Goal: Information Seeking & Learning: Learn about a topic

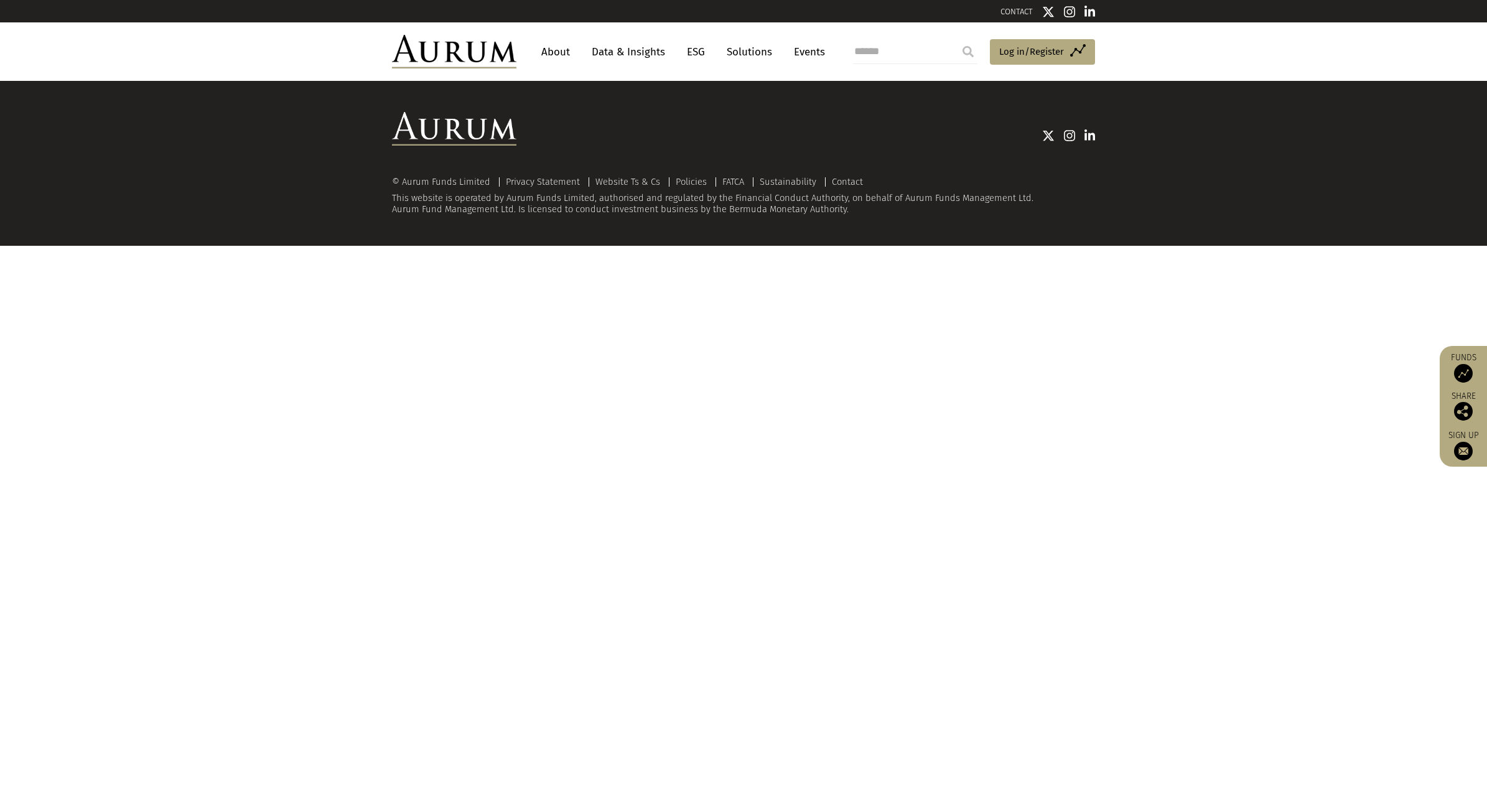
click at [615, 54] on link "Data & Insights" at bounding box center [628, 52] width 86 height 23
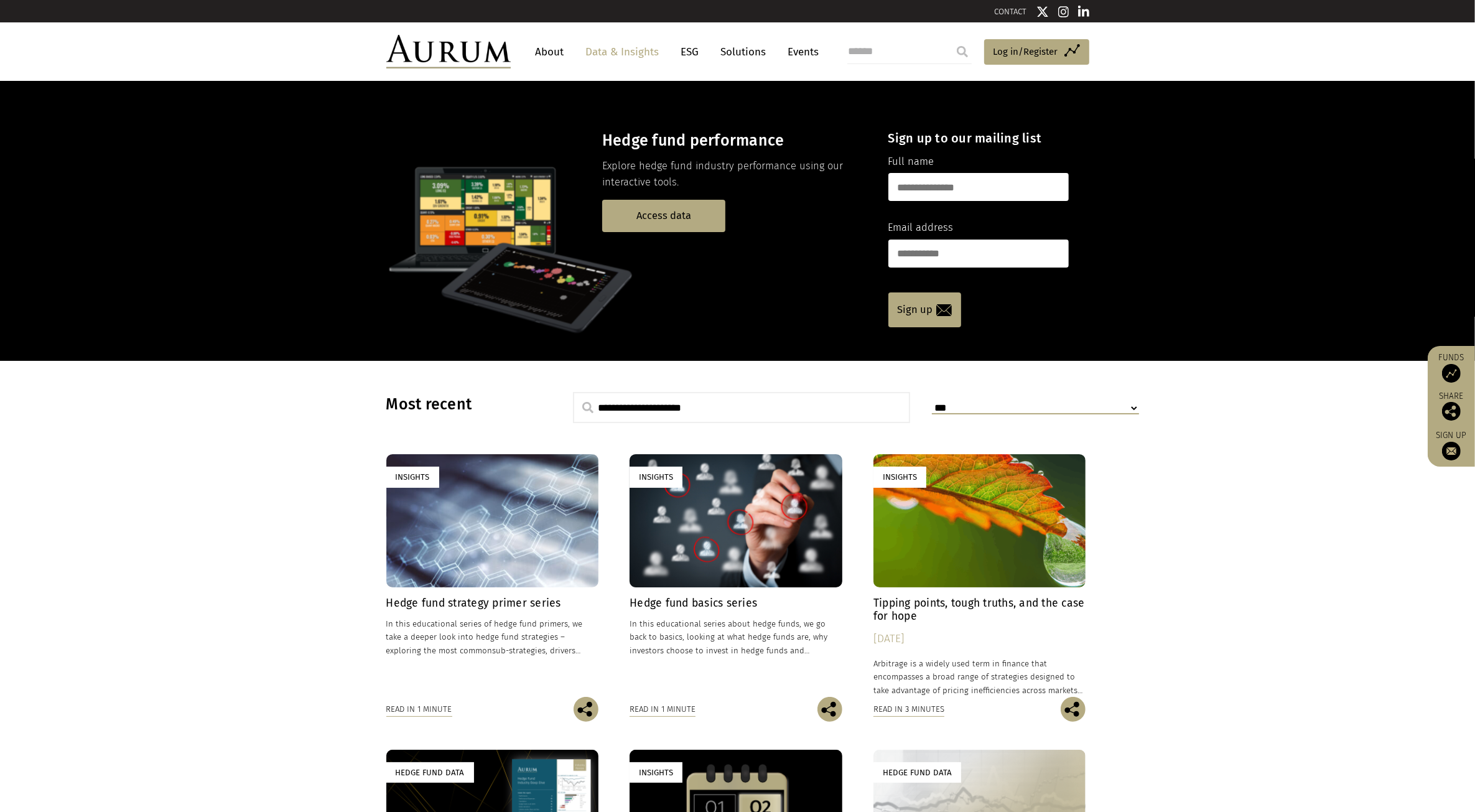
click at [859, 56] on input "search" at bounding box center [909, 51] width 124 height 25
type input "**********"
click at [950, 39] on input "submit" at bounding box center [962, 51] width 25 height 25
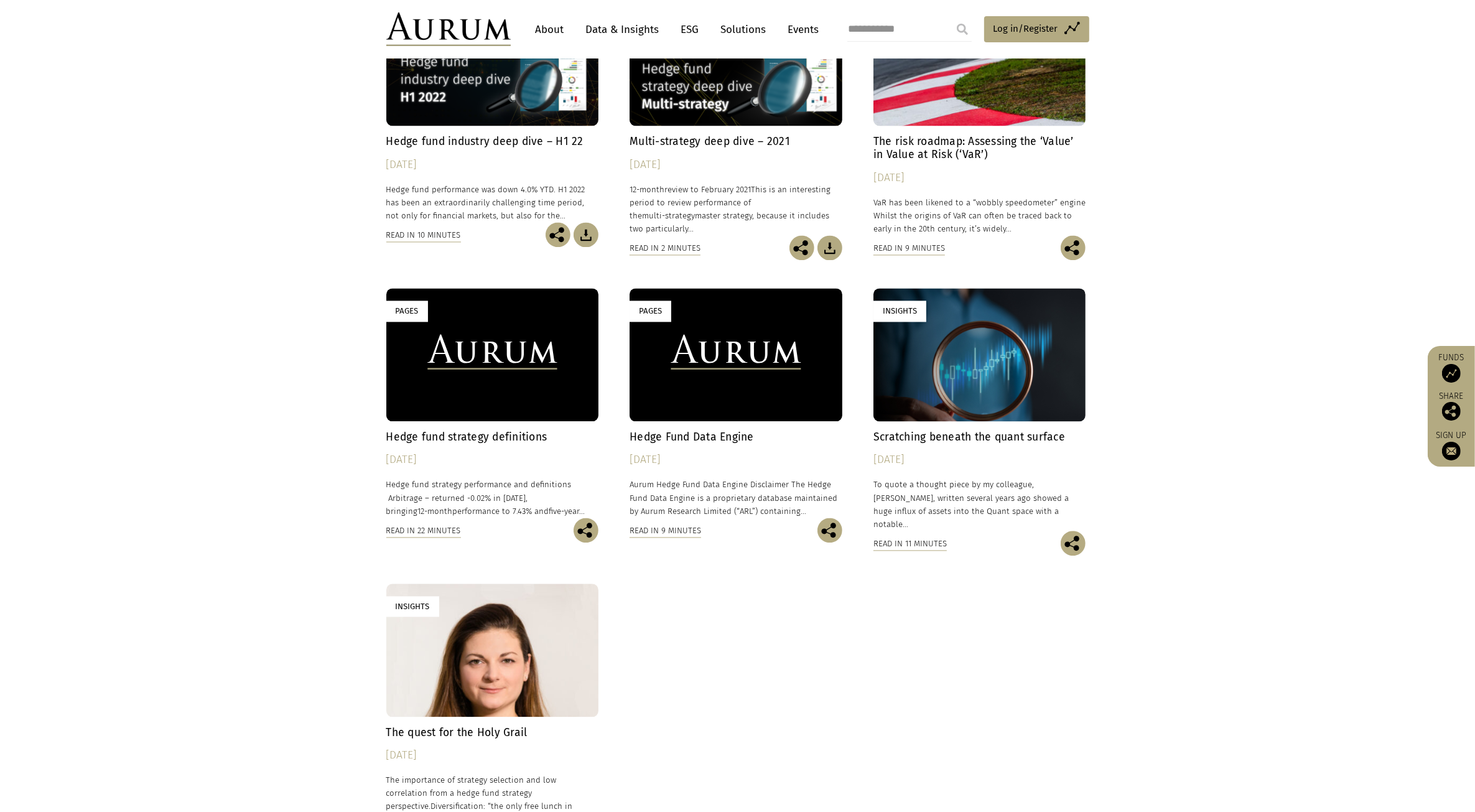
scroll to position [3188, 0]
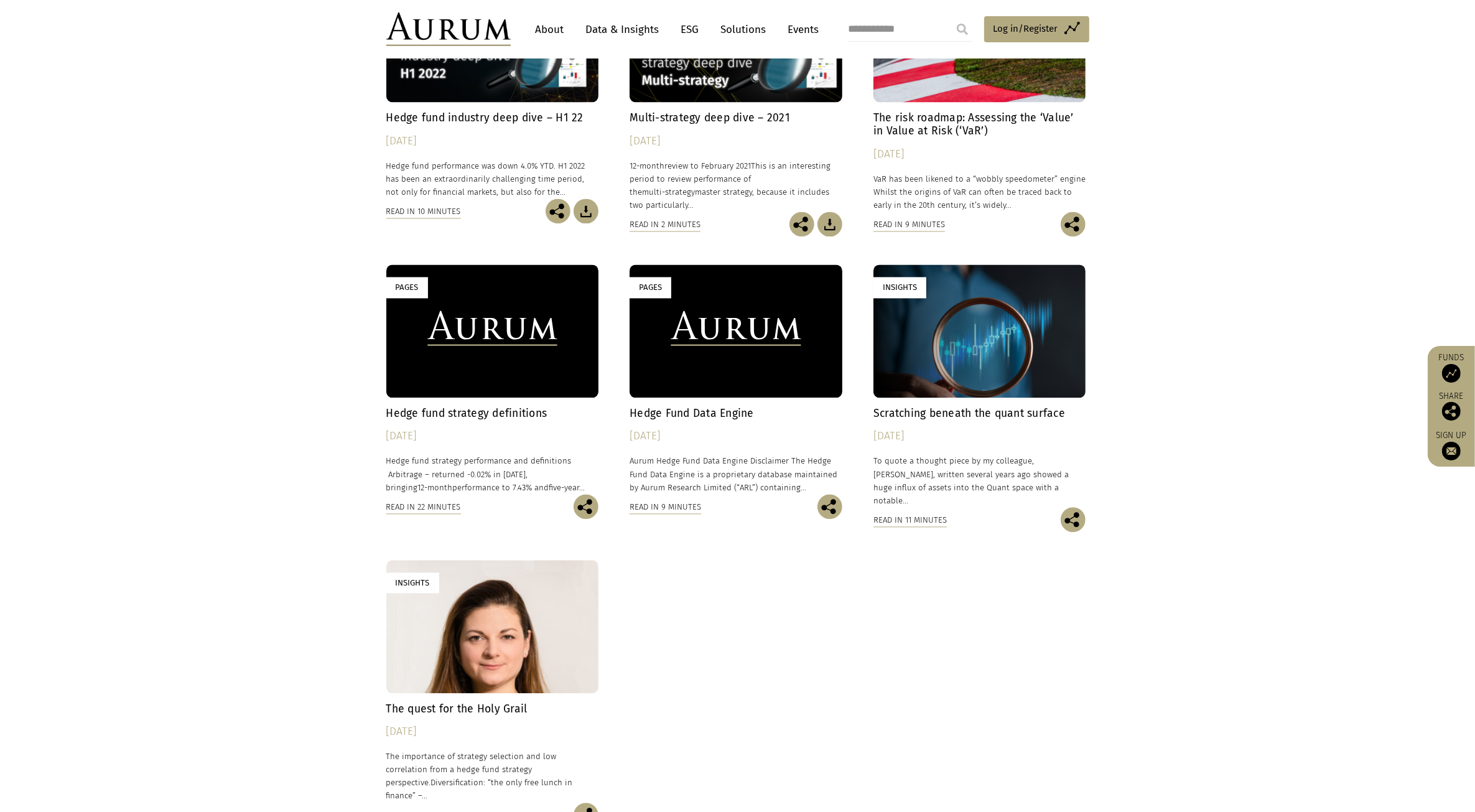
click at [464, 377] on link "Pages Hedge fund strategy definitions [DATE] Hedge fund strategy performance an…" at bounding box center [493, 379] width 213 height 229
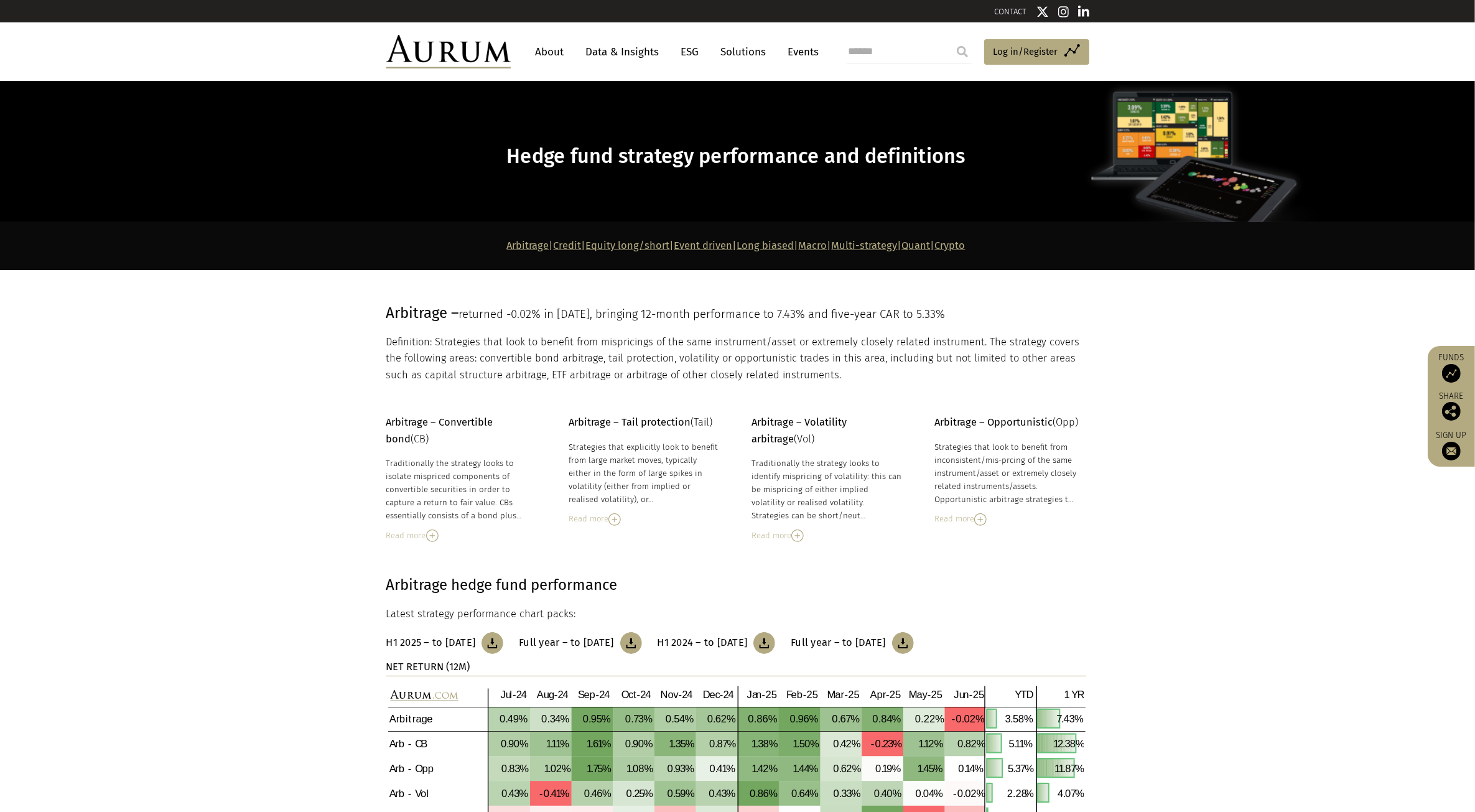
click at [770, 244] on link "Long biased" at bounding box center [766, 245] width 57 height 11
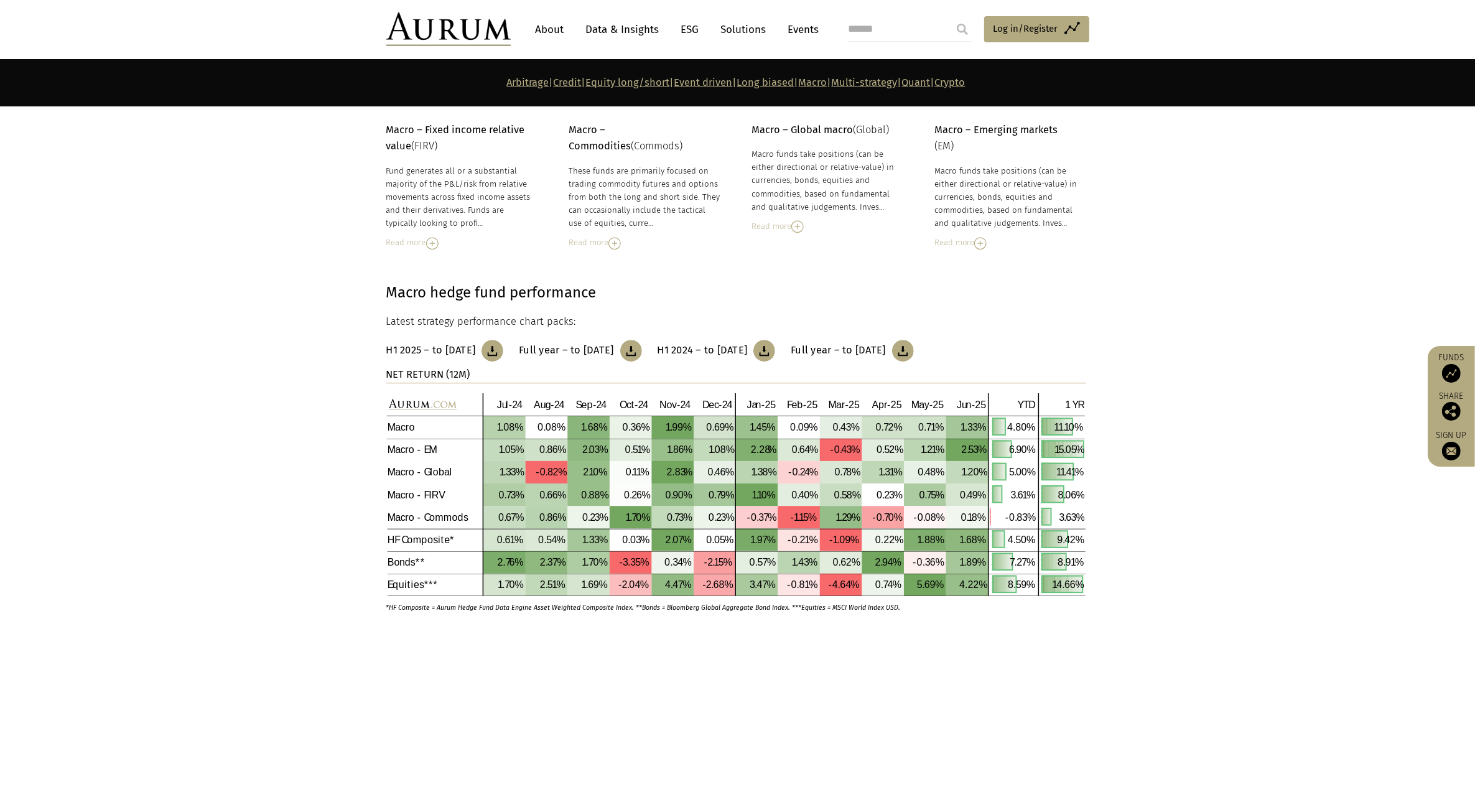
scroll to position [4325, 0]
click at [432, 510] on img at bounding box center [737, 495] width 700 height 204
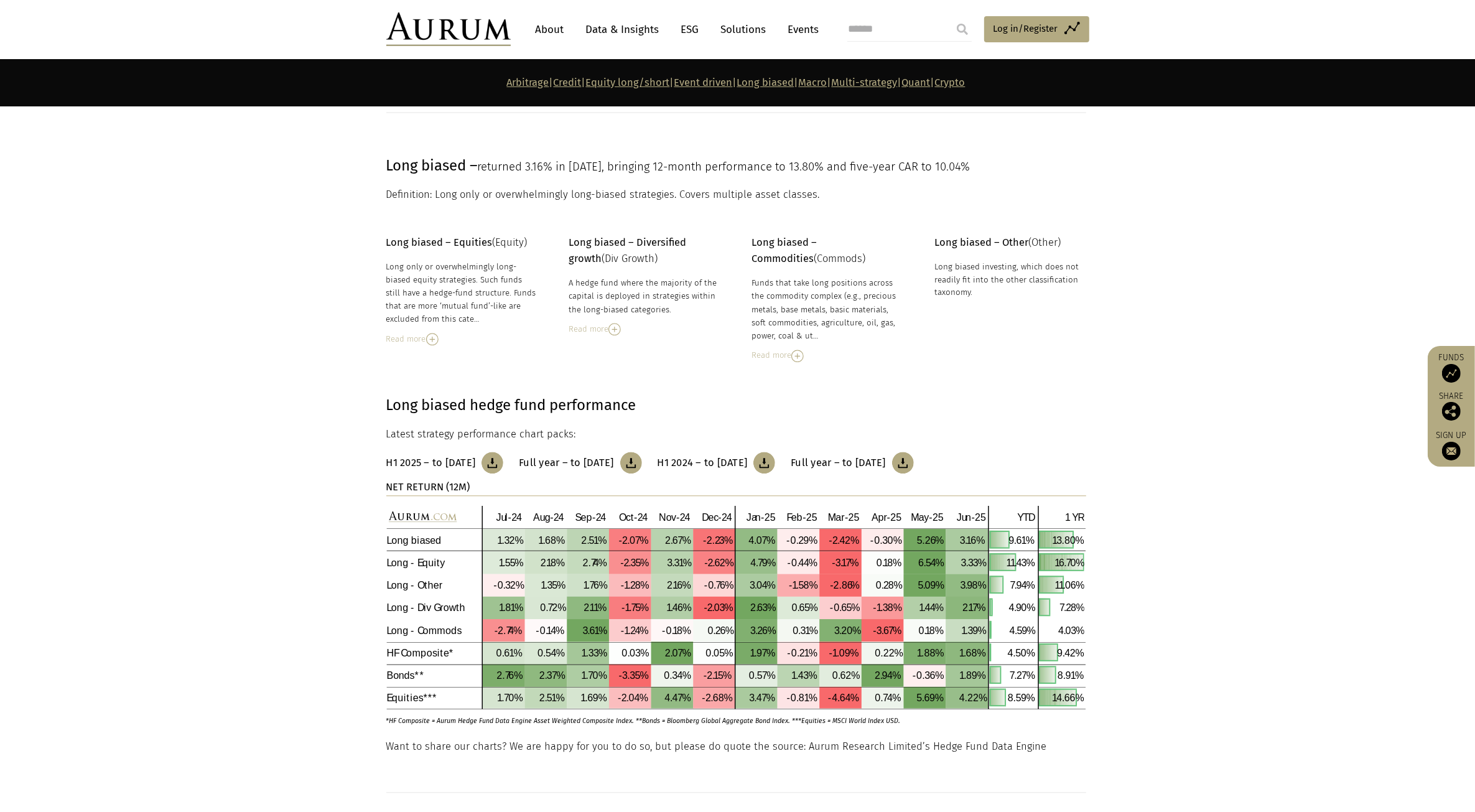
scroll to position [3469, 0]
click at [799, 348] on img at bounding box center [798, 355] width 12 height 12
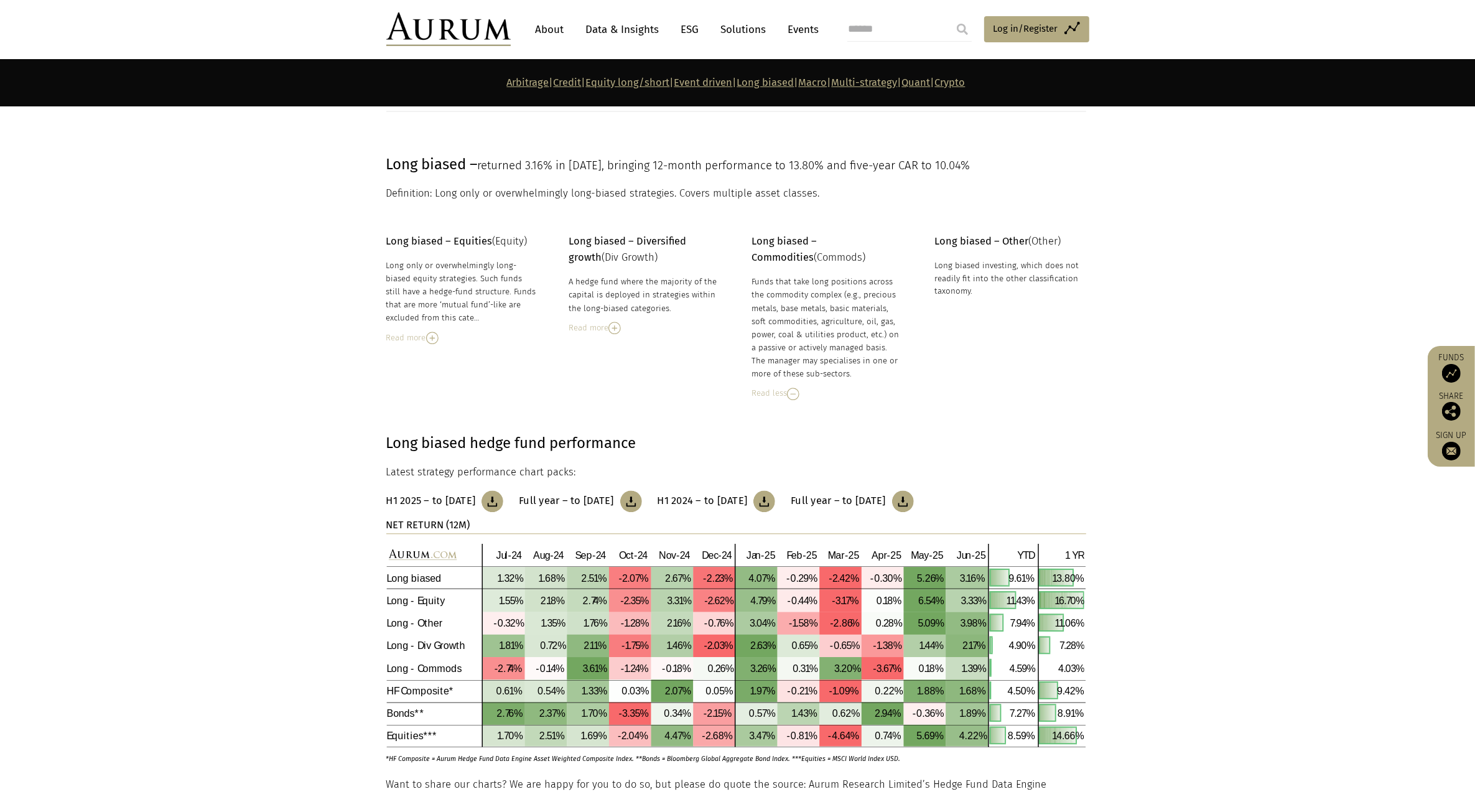
drag, startPoint x: 802, startPoint y: 368, endPoint x: 751, endPoint y: 277, distance: 104.3
click at [751, 277] on div "Funds that take long positions across the commodity complex (e.g., precious met…" at bounding box center [827, 328] width 152 height 105
